Goal: Task Accomplishment & Management: Manage account settings

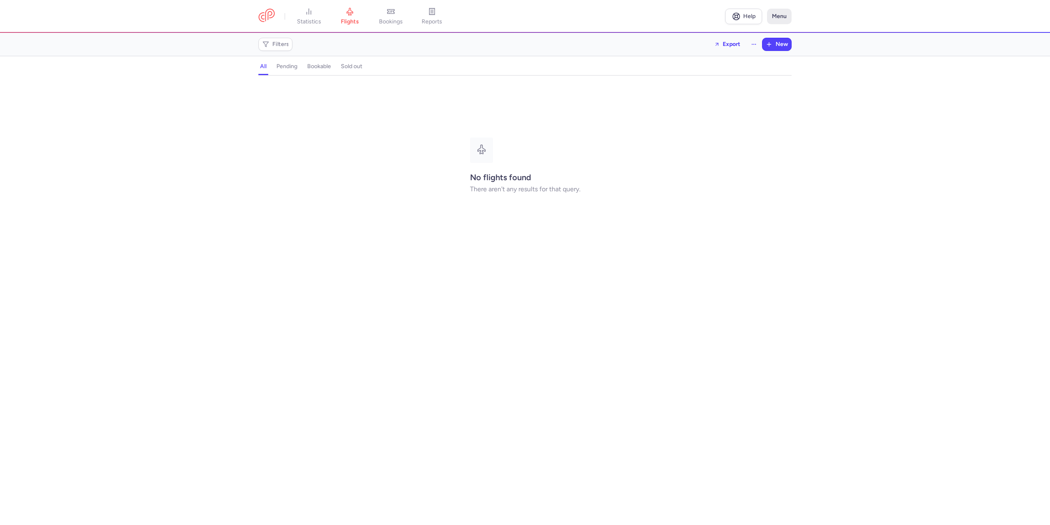
click at [779, 16] on button "Menu" at bounding box center [779, 17] width 25 height 16
click at [745, 57] on link "My profile" at bounding box center [750, 56] width 81 height 13
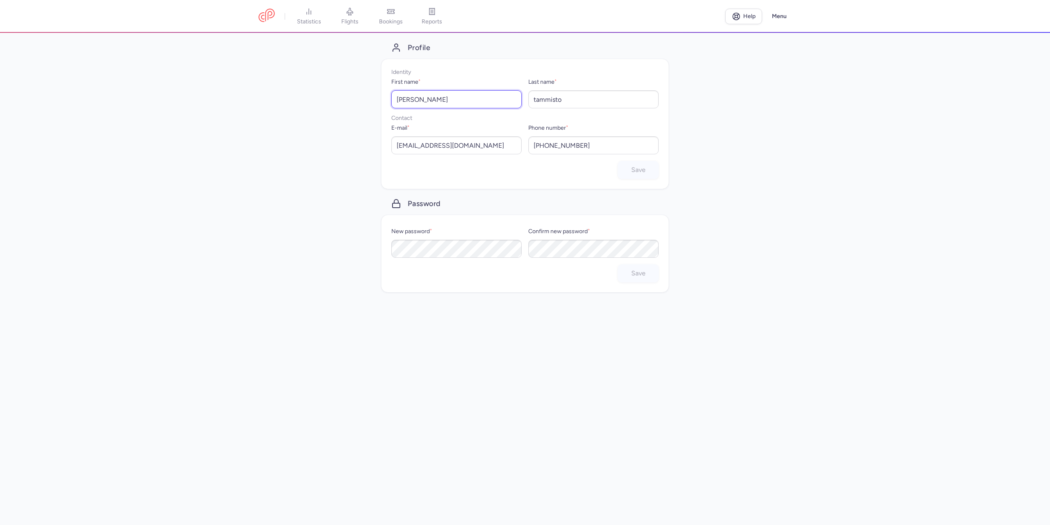
drag, startPoint x: 447, startPoint y: 102, endPoint x: 376, endPoint y: 102, distance: 71.0
click at [376, 102] on div "Profile Identity First name * [PERSON_NAME] Last name * [PERSON_NAME] Contact E…" at bounding box center [525, 279] width 1050 height 492
type input "[PERSON_NAME]"
type input "Reingoldt"
click at [777, 170] on div "Profile Identity First name * [PERSON_NAME] Last name * Reingoldt Contact E-mai…" at bounding box center [525, 279] width 1050 height 492
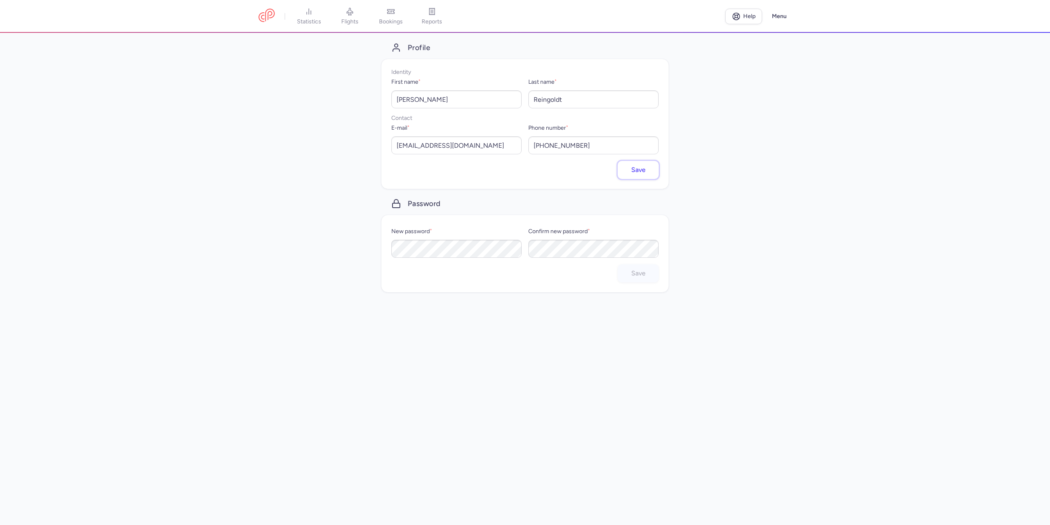
click at [623, 171] on button "Save" at bounding box center [638, 170] width 41 height 18
type input "[PERSON_NAME]"
type input "tammisto"
click at [787, 14] on button "Menu" at bounding box center [779, 17] width 25 height 16
click at [742, 68] on span "My organization" at bounding box center [737, 70] width 41 height 7
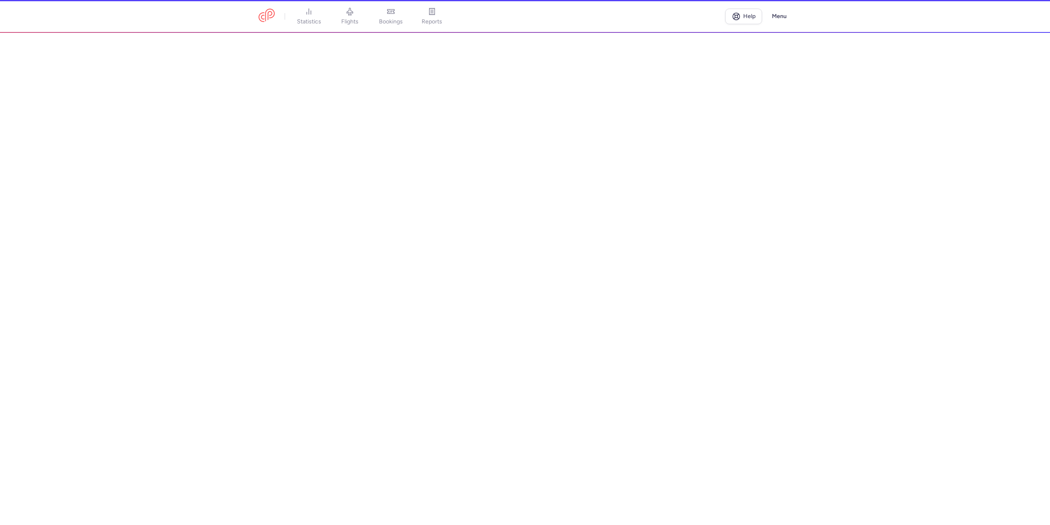
select select "fi"
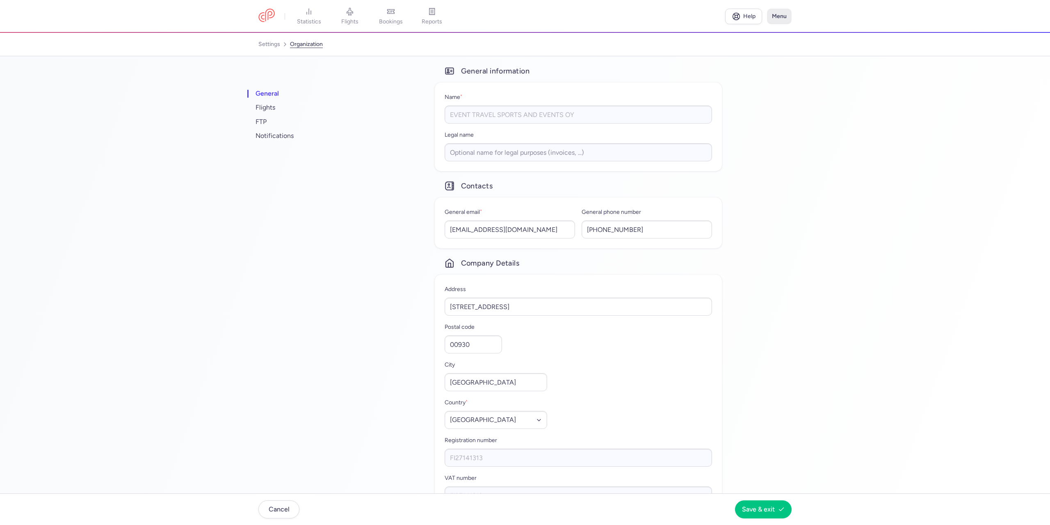
click at [784, 14] on button "Menu" at bounding box center [779, 17] width 25 height 16
click at [740, 56] on span "My profile" at bounding box center [729, 57] width 25 height 7
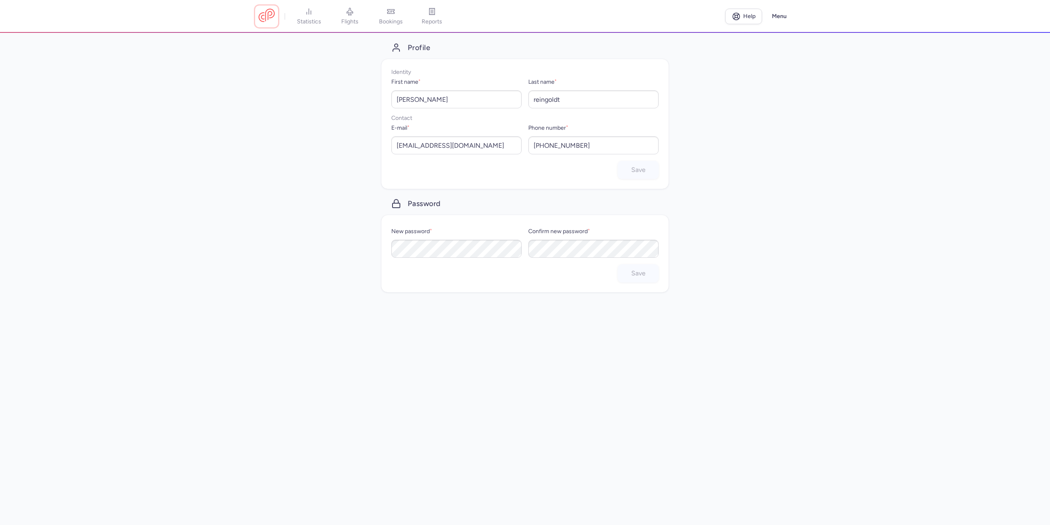
click at [269, 18] on link at bounding box center [266, 16] width 16 height 15
